Goal: Task Accomplishment & Management: Complete application form

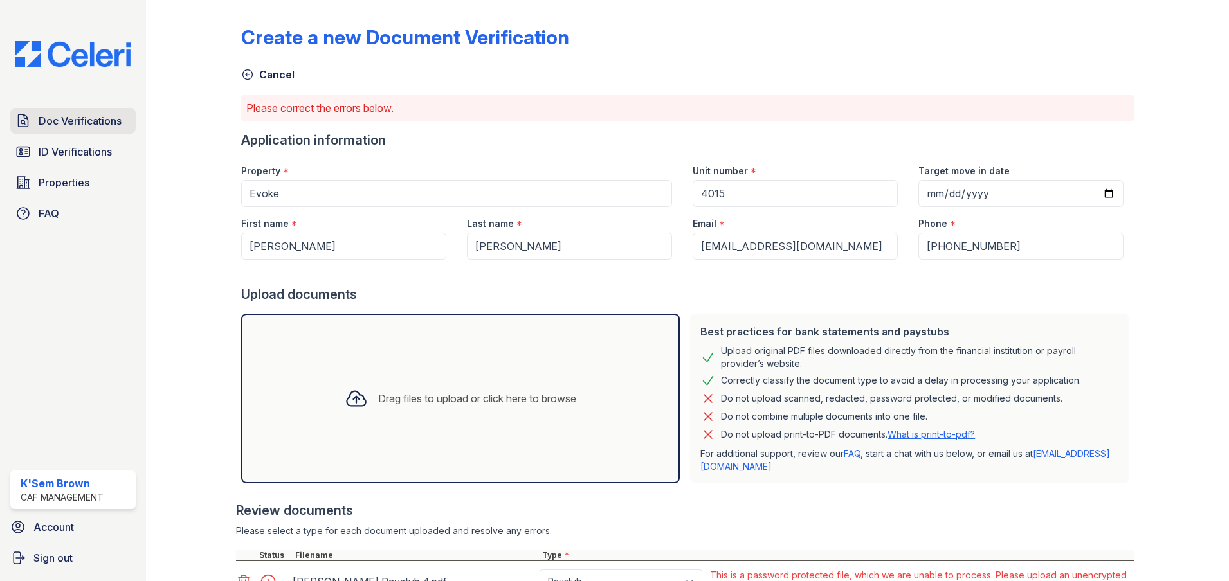
click at [96, 125] on span "Doc Verifications" at bounding box center [80, 120] width 83 height 15
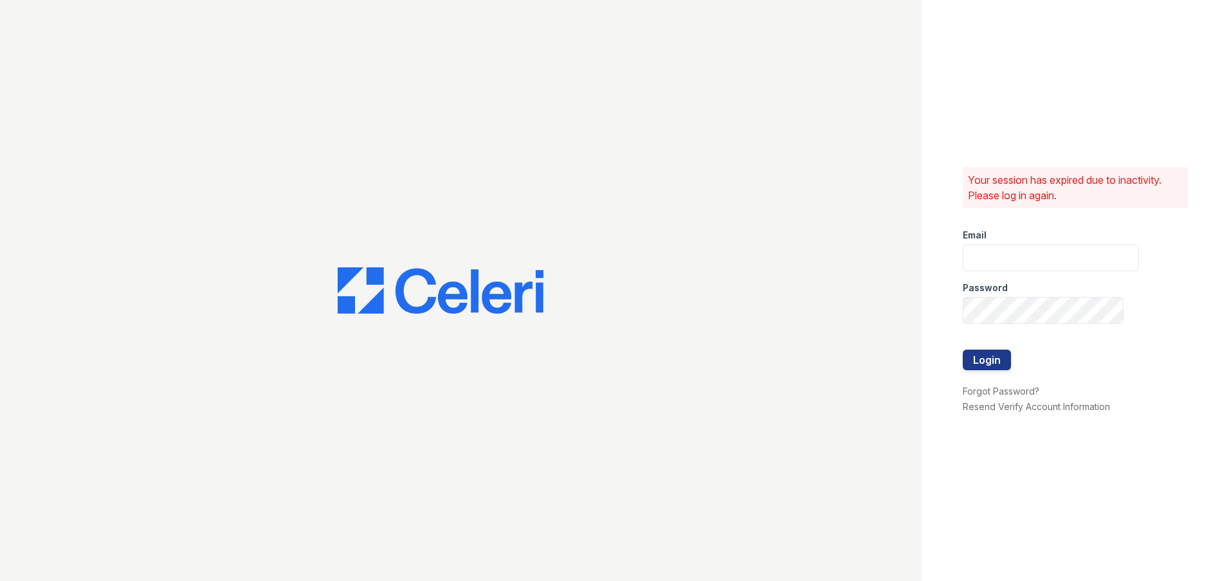
type input "[EMAIL_ADDRESS][DOMAIN_NAME]"
click at [988, 366] on button "Login" at bounding box center [987, 360] width 48 height 21
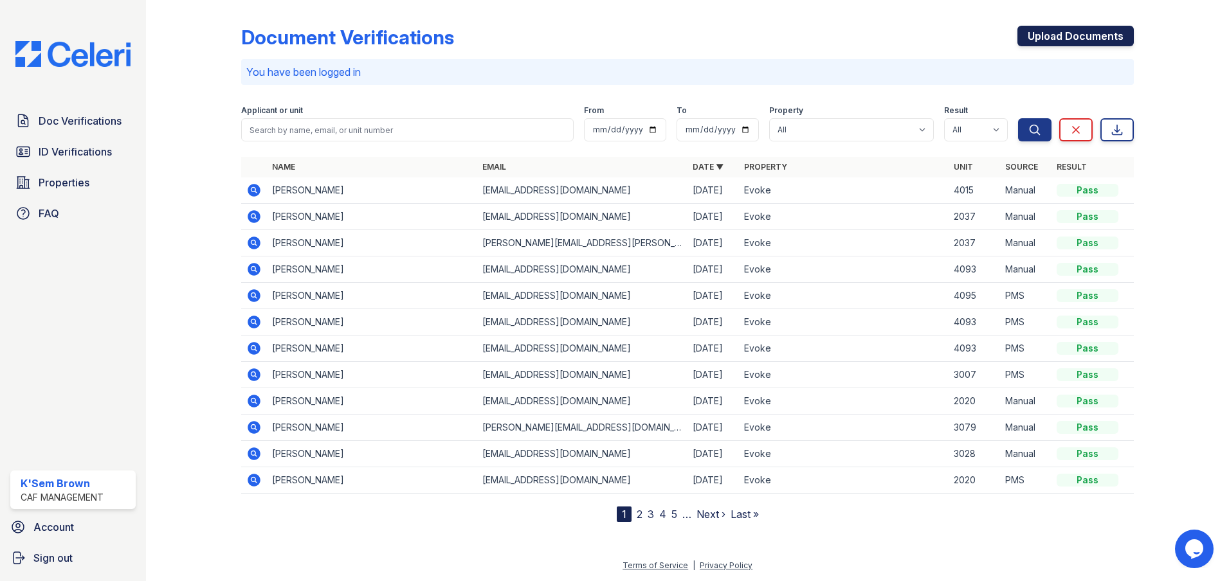
click at [1061, 33] on link "Upload Documents" at bounding box center [1076, 36] width 116 height 21
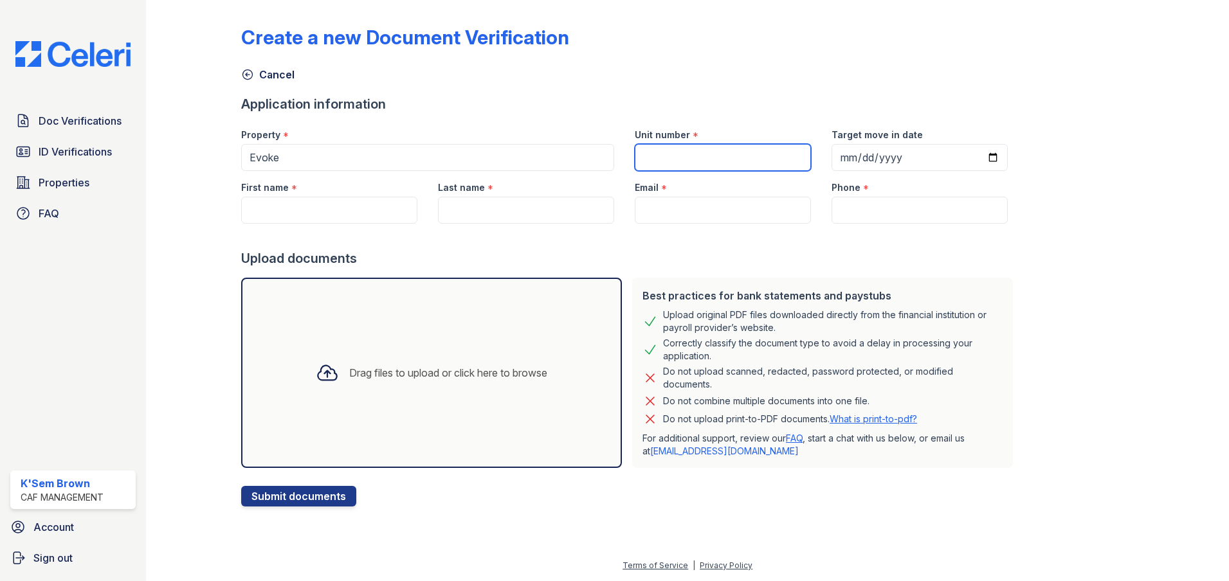
click at [754, 161] on input "Unit number" at bounding box center [723, 157] width 176 height 27
type input "5063"
click at [858, 142] on div "Target move in date" at bounding box center [920, 131] width 176 height 26
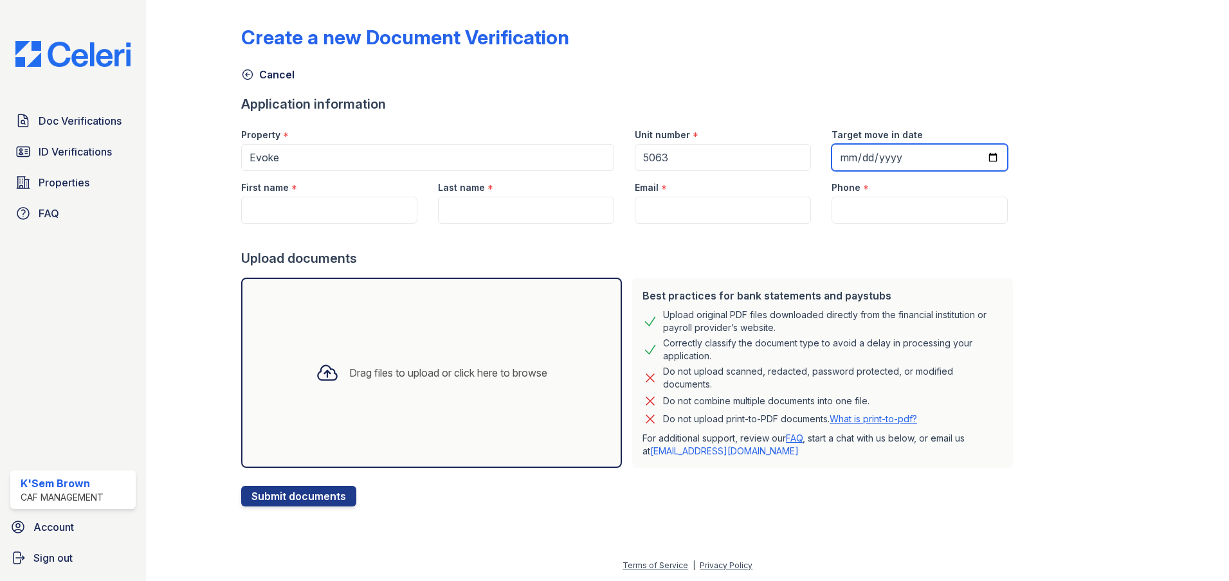
click at [859, 152] on input "Target move in date" at bounding box center [920, 157] width 176 height 27
click at [843, 163] on input "Target move in date" at bounding box center [920, 157] width 176 height 27
click at [841, 163] on input "Target move in date" at bounding box center [920, 157] width 176 height 27
click at [841, 161] on input "Target move in date" at bounding box center [920, 157] width 176 height 27
type input "2025-09-26"
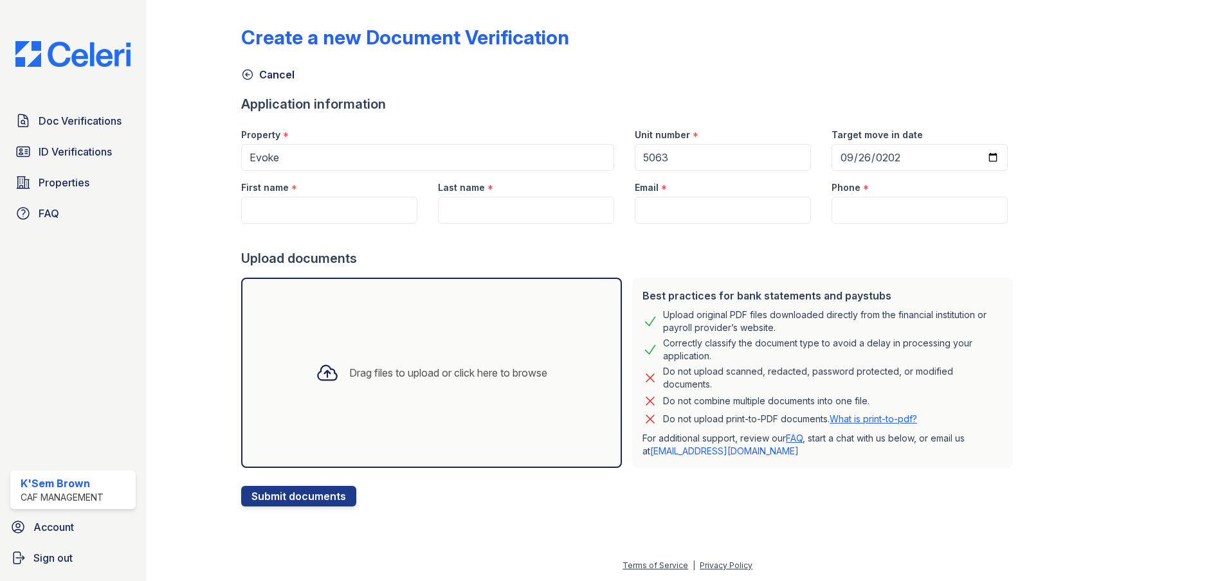
click at [347, 224] on div at bounding box center [629, 237] width 777 height 26
click at [350, 223] on input "First name" at bounding box center [329, 210] width 176 height 27
type input "Rachel"
type input "Tran"
click at [718, 212] on input "Email" at bounding box center [723, 210] width 176 height 27
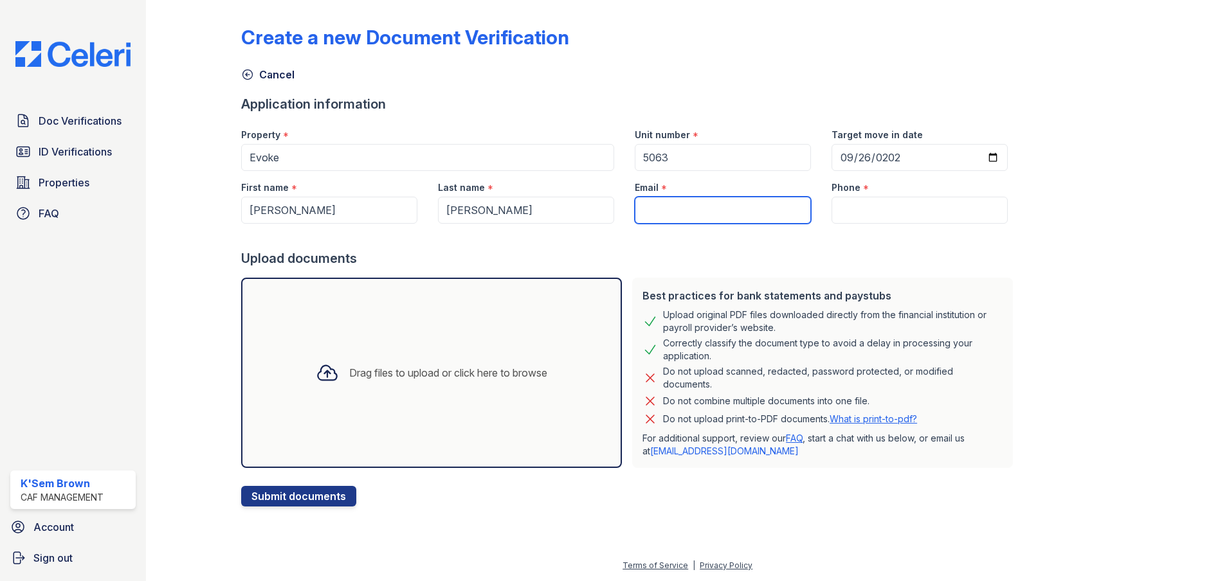
paste input "rachel.ann.tran@gmail.com"
type input "rachel.ann.tran@gmail.com"
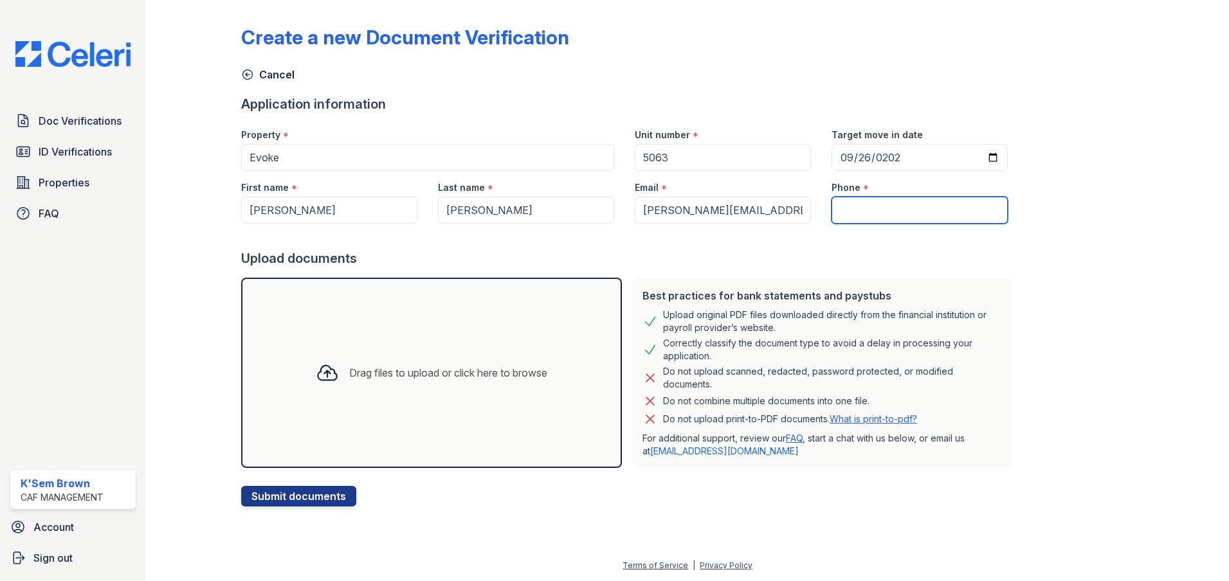
click at [886, 214] on input "Phone" at bounding box center [920, 210] width 176 height 27
paste input "(323) 539-0451"
type input "(323) 539-0451"
click at [440, 509] on div "Create a new Document Verification Cancel Application information Property * Ev…" at bounding box center [688, 263] width 1042 height 527
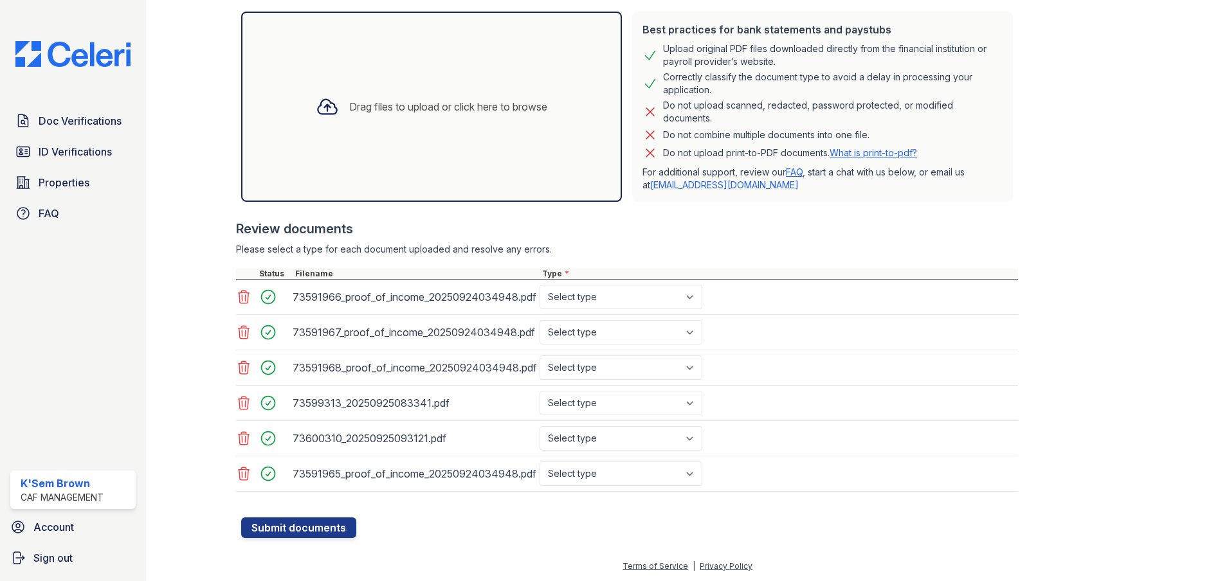
scroll to position [267, 0]
click at [666, 298] on select "Select type Paystub Bank Statement Offer Letter Tax Documents Benefit Award Let…" at bounding box center [621, 296] width 163 height 24
select select "bank_statement"
click at [540, 284] on select "Select type Paystub Bank Statement Offer Letter Tax Documents Benefit Award Let…" at bounding box center [621, 296] width 163 height 24
click at [624, 331] on select "Select type Paystub Bank Statement Offer Letter Tax Documents Benefit Award Let…" at bounding box center [621, 332] width 163 height 24
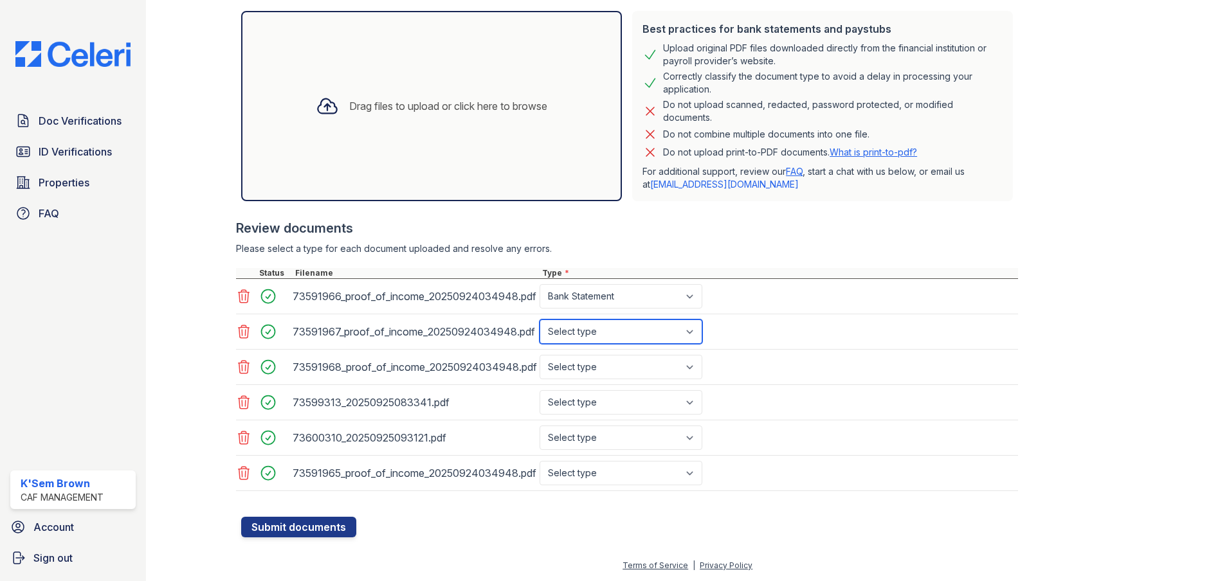
select select "bank_statement"
click at [540, 320] on select "Select type Paystub Bank Statement Offer Letter Tax Documents Benefit Award Let…" at bounding box center [621, 332] width 163 height 24
click at [608, 369] on select "Select type Paystub Bank Statement Offer Letter Tax Documents Benefit Award Let…" at bounding box center [621, 367] width 163 height 24
select select "bank_statement"
click at [540, 355] on select "Select type Paystub Bank Statement Offer Letter Tax Documents Benefit Award Let…" at bounding box center [621, 367] width 163 height 24
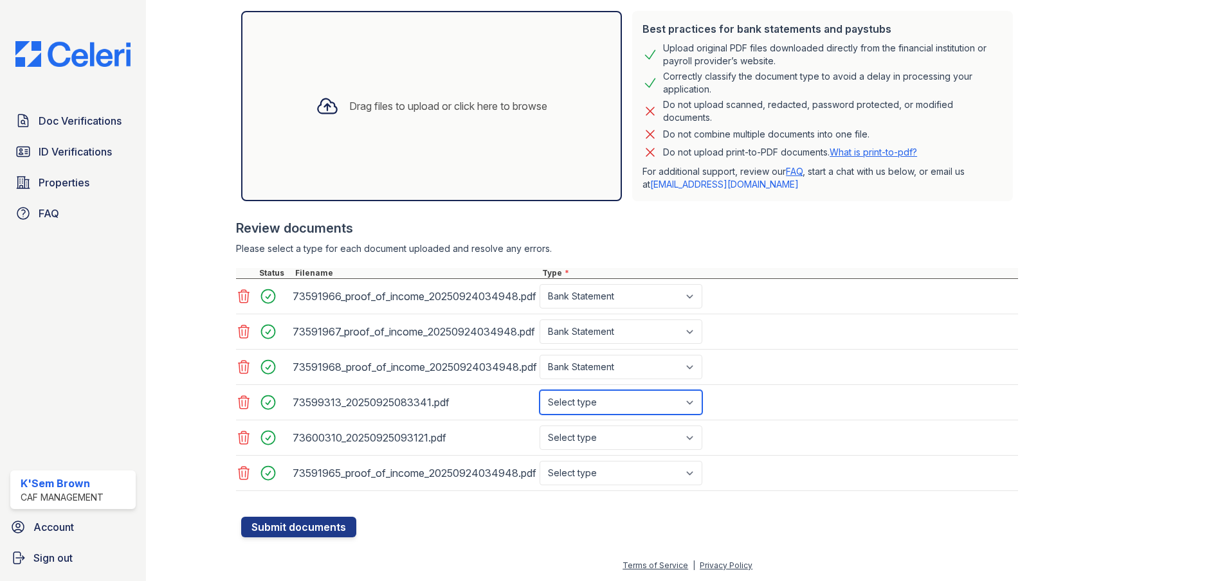
click at [597, 405] on select "Select type Paystub Bank Statement Offer Letter Tax Documents Benefit Award Let…" at bounding box center [621, 402] width 163 height 24
select select "bank_statement"
click at [540, 390] on select "Select type Paystub Bank Statement Offer Letter Tax Documents Benefit Award Let…" at bounding box center [621, 402] width 163 height 24
click at [599, 439] on select "Select type Paystub Bank Statement Offer Letter Tax Documents Benefit Award Let…" at bounding box center [621, 438] width 163 height 24
select select "bank_statement"
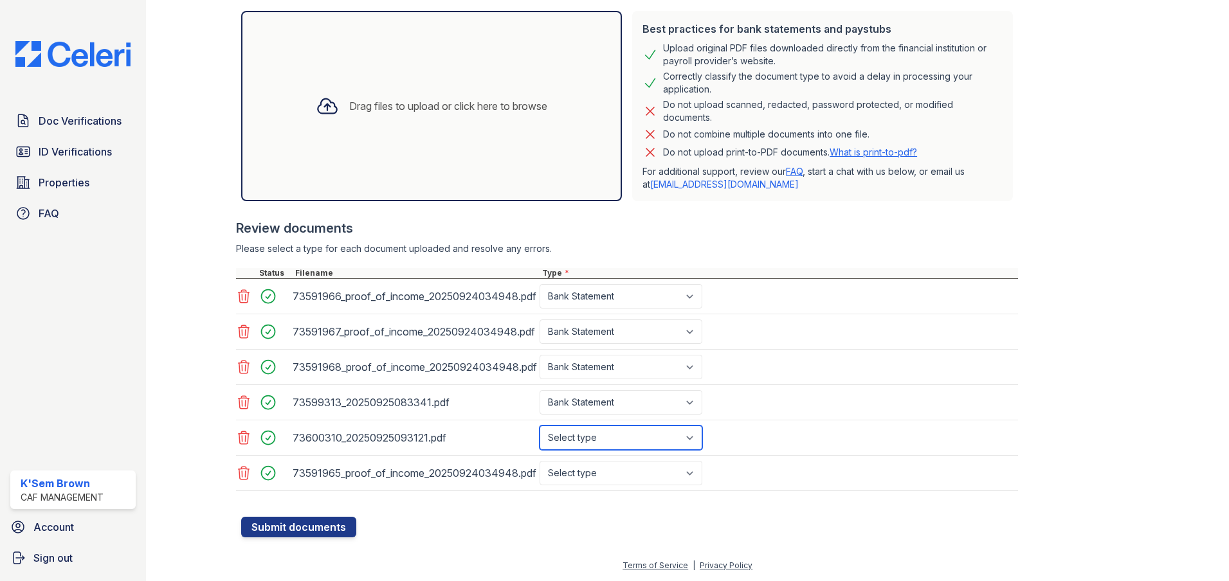
click at [540, 426] on select "Select type Paystub Bank Statement Offer Letter Tax Documents Benefit Award Let…" at bounding box center [621, 438] width 163 height 24
click at [584, 475] on select "Select type Paystub Bank Statement Offer Letter Tax Documents Benefit Award Let…" at bounding box center [621, 473] width 163 height 24
select select "bank_statement"
click at [540, 461] on select "Select type Paystub Bank Statement Offer Letter Tax Documents Benefit Award Let…" at bounding box center [621, 473] width 163 height 24
click at [306, 527] on button "Submit documents" at bounding box center [298, 527] width 115 height 21
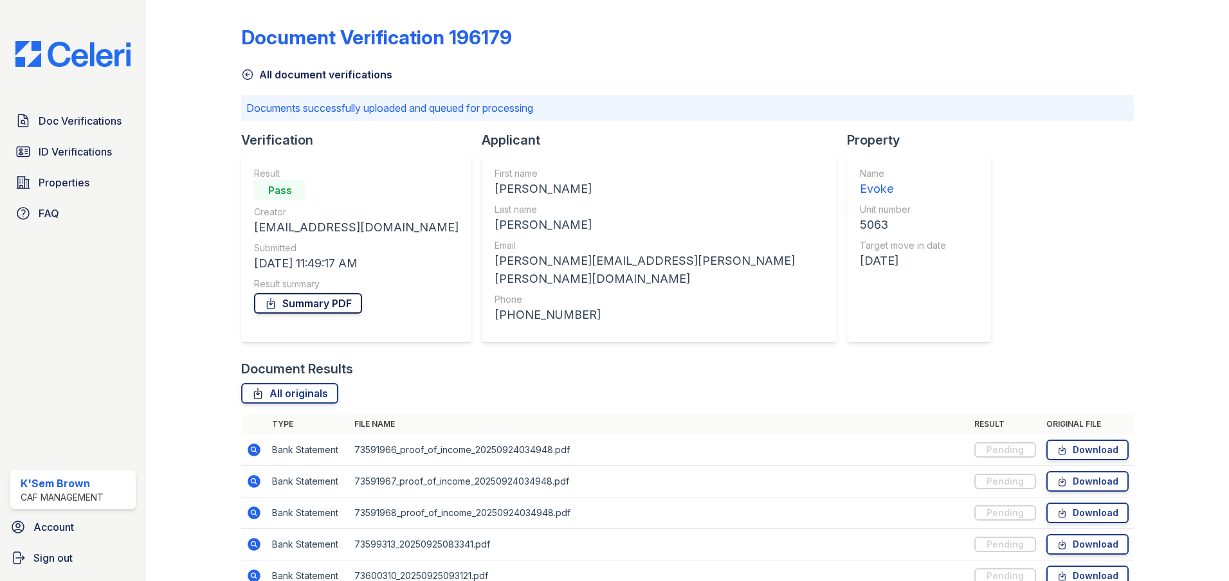
click at [308, 305] on link "Summary PDF" at bounding box center [308, 303] width 108 height 21
